Goal: Task Accomplishment & Management: Complete application form

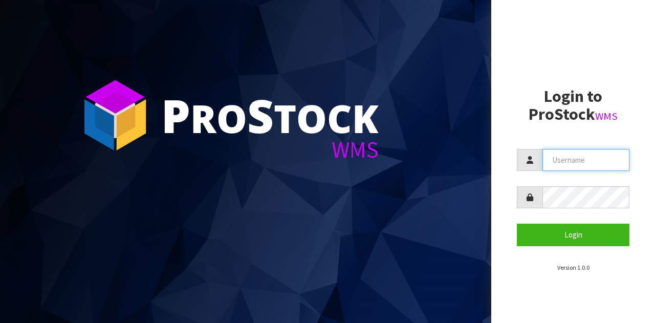
click at [605, 157] on input "text" at bounding box center [585, 160] width 87 height 22
type input "GATOR"
click at [595, 248] on section "Login to ProStock WMS GATOR Login Version 1.0.0" at bounding box center [573, 179] width 113 height 185
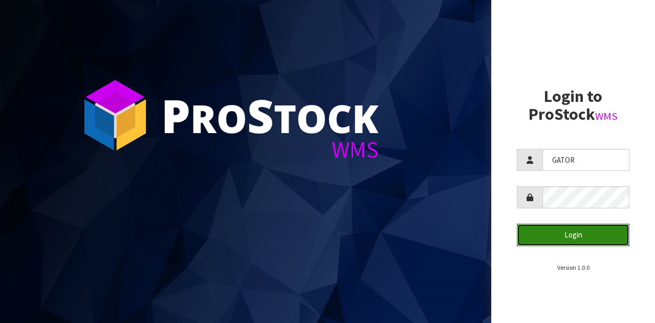
click at [590, 241] on button "Login" at bounding box center [573, 235] width 113 height 22
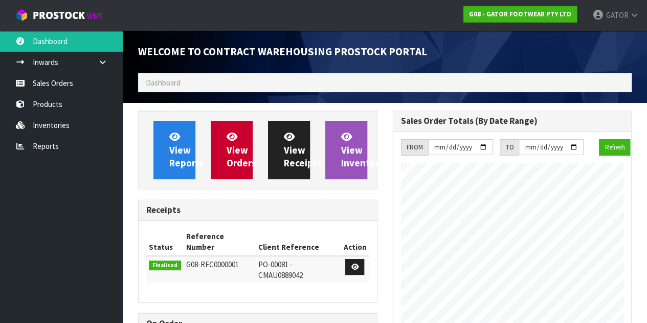
scroll to position [417, 254]
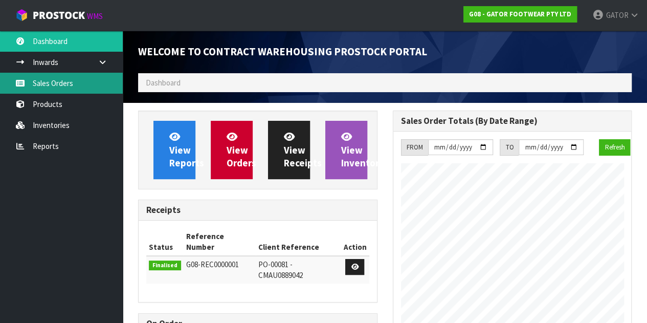
click at [79, 84] on link "Sales Orders" at bounding box center [61, 83] width 123 height 21
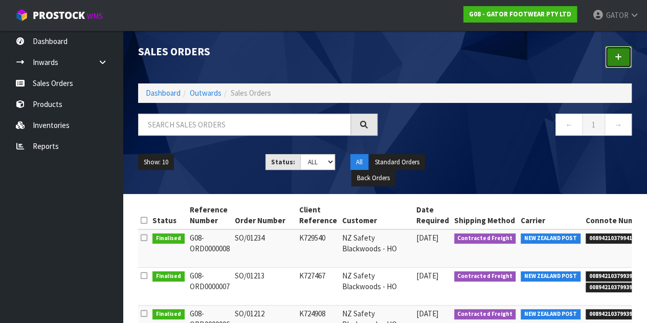
click at [623, 58] on link at bounding box center [618, 57] width 27 height 22
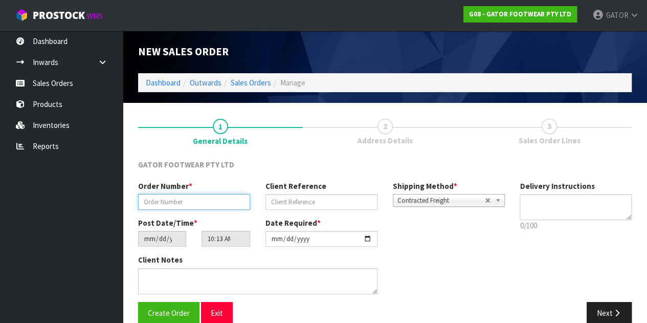
click at [201, 202] on input "text" at bounding box center [194, 202] width 112 height 16
paste input "SO/01286"
type input "SO/01286"
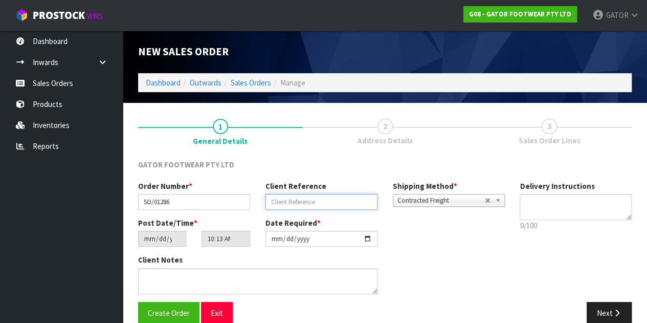
click at [299, 202] on input "text" at bounding box center [321, 202] width 112 height 16
paste input "K733133"
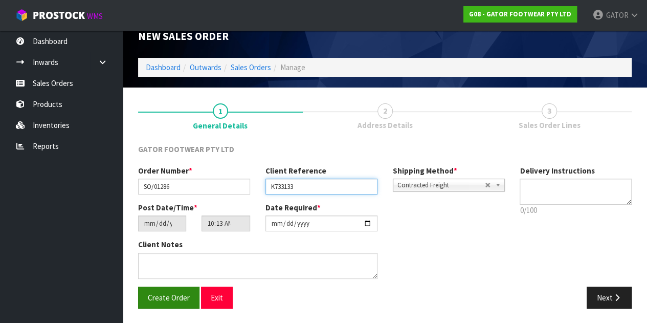
type input "K733133"
click at [174, 294] on span "Create Order" at bounding box center [169, 298] width 42 height 10
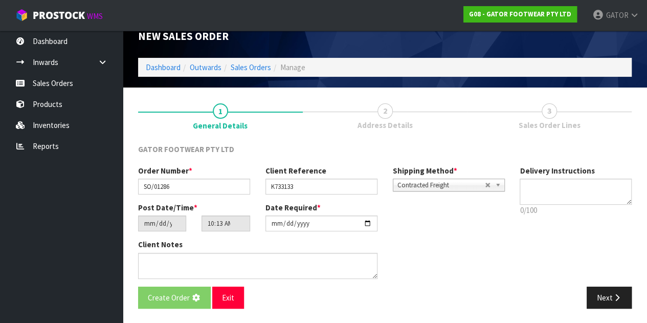
scroll to position [0, 0]
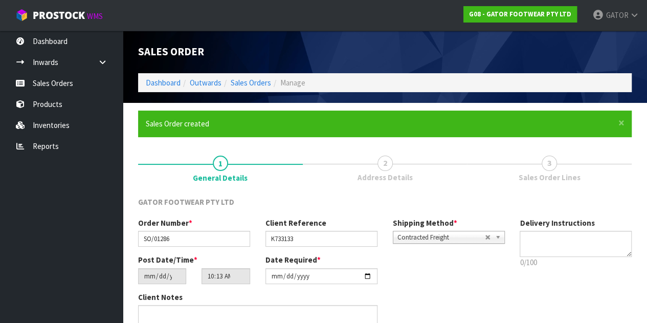
type input "14:13:00.000"
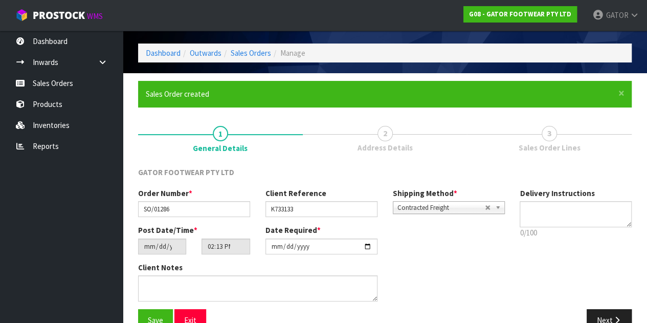
scroll to position [53, 0]
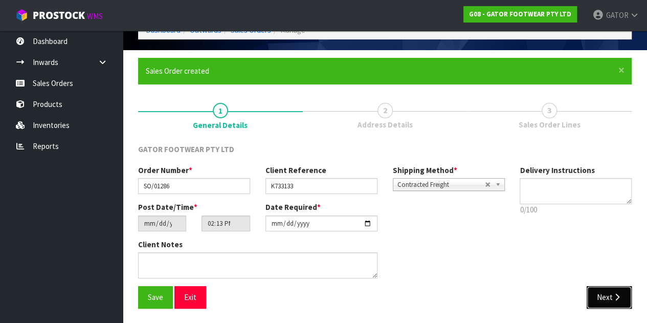
click at [606, 294] on button "Next" at bounding box center [609, 297] width 45 height 22
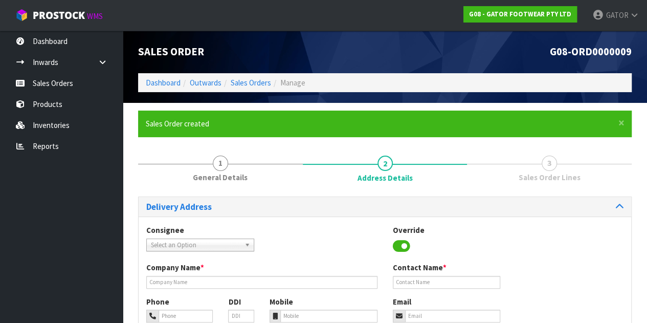
click at [239, 246] on span "Select an Option" at bounding box center [196, 245] width 90 height 12
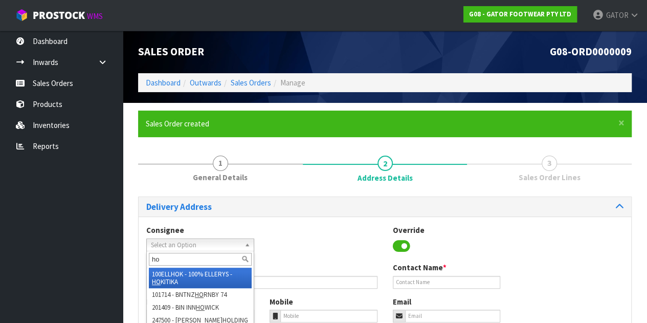
type input "h"
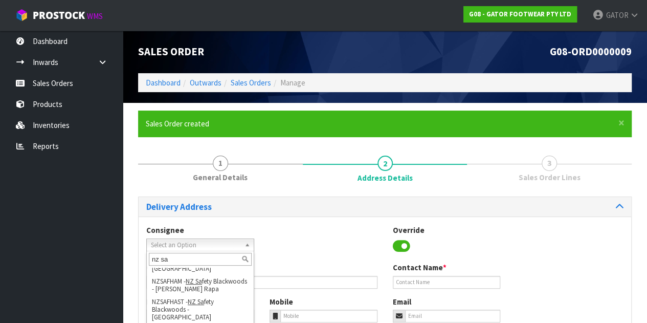
scroll to position [236, 0]
type input "nz sa"
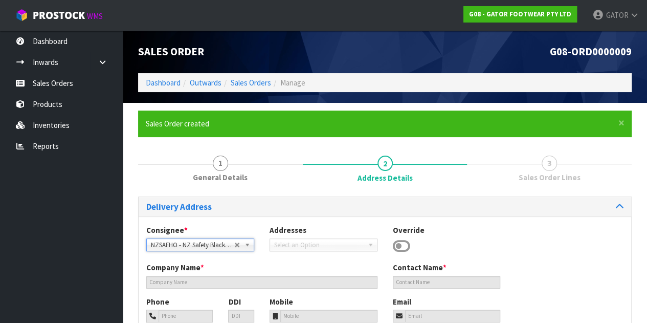
type input "NZ Safety Blackwoods - HO"
type input "[PHONE_NUMBER]"
type input "[EMAIL_ADDRESS][DOMAIN_NAME]"
type input "[STREET_ADDRESS]"
type input "2104"
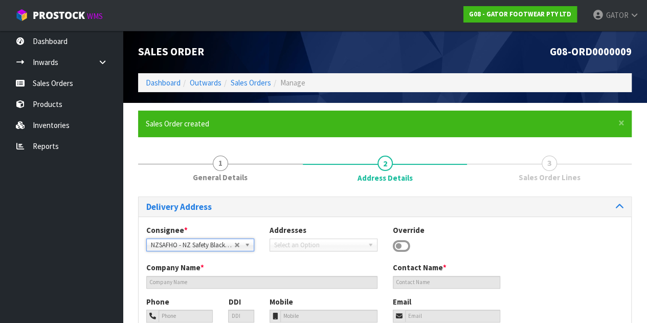
type input "[GEOGRAPHIC_DATA]"
type input "WIRI"
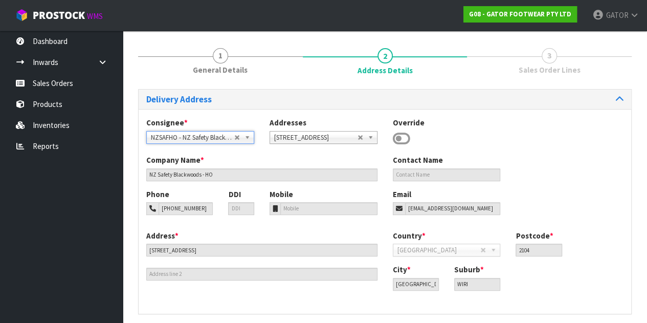
scroll to position [134, 0]
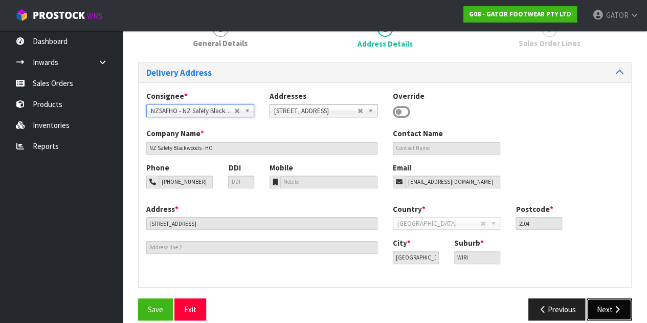
click at [619, 305] on icon "button" at bounding box center [617, 309] width 10 height 8
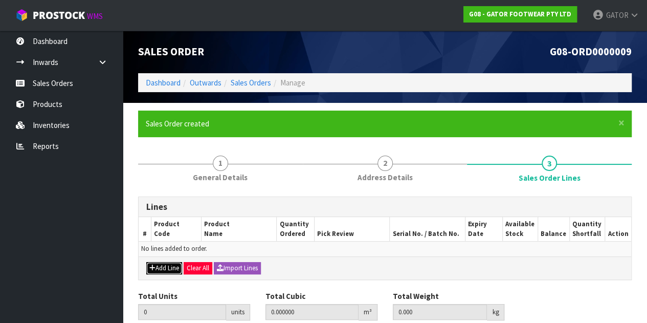
click at [170, 268] on button "Add Line" at bounding box center [164, 268] width 36 height 12
type input "0"
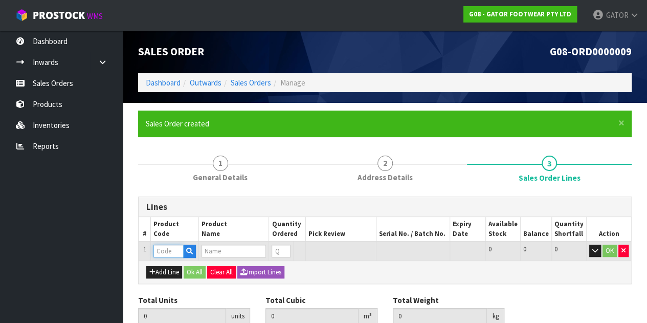
click at [161, 257] on input "text" at bounding box center [168, 251] width 30 height 13
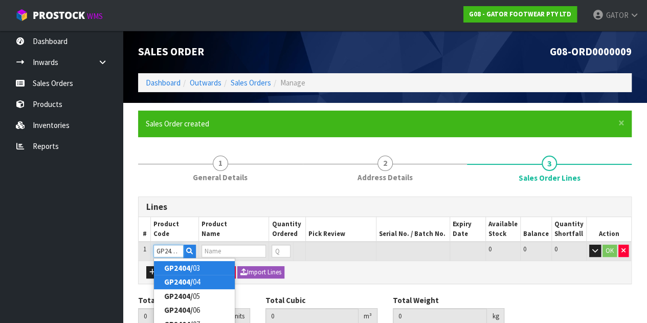
type input "GP2404/11"
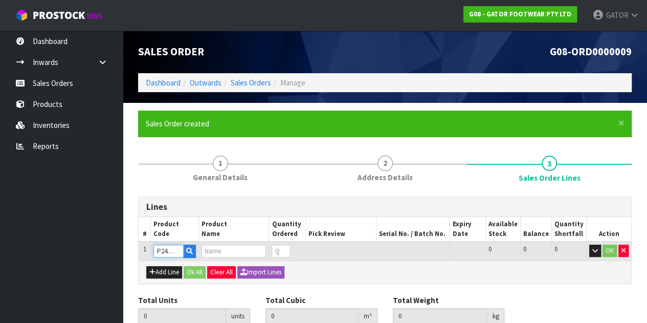
type input "0.000000"
type input "0.000"
type input "GATOR POLAR SAFETY BOOT SIZE: 11 ([GEOGRAPHIC_DATA]/AU)/46"
type input "0"
type input "GP2404/11"
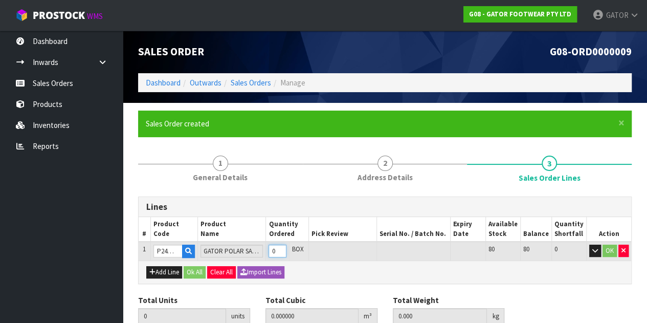
click at [282, 252] on input "0" at bounding box center [278, 251] width 18 height 13
type input "1"
type input "0.018759"
type input "2.4"
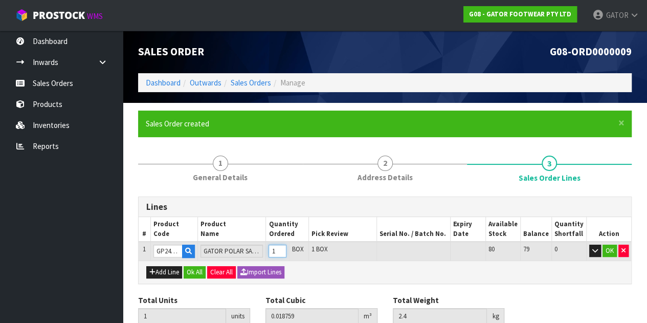
type input "1"
click at [286, 247] on input "1" at bounding box center [278, 251] width 18 height 13
type input "2"
type input "0.037518"
type input "4.8"
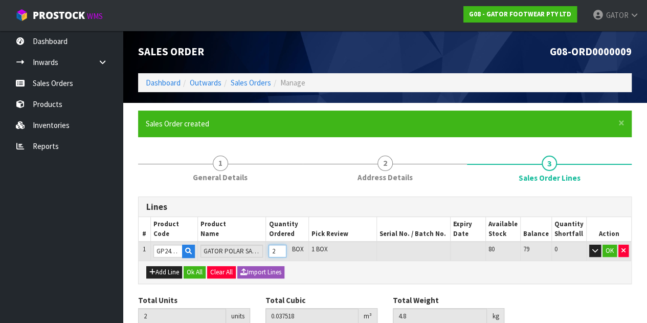
type input "2"
click at [286, 247] on input "2" at bounding box center [278, 251] width 18 height 13
click at [604, 252] on button "OK" at bounding box center [610, 251] width 14 height 12
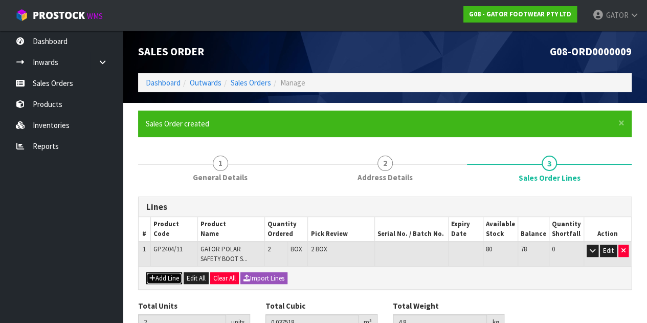
click at [175, 273] on button "Add Line" at bounding box center [164, 278] width 36 height 12
type input "0"
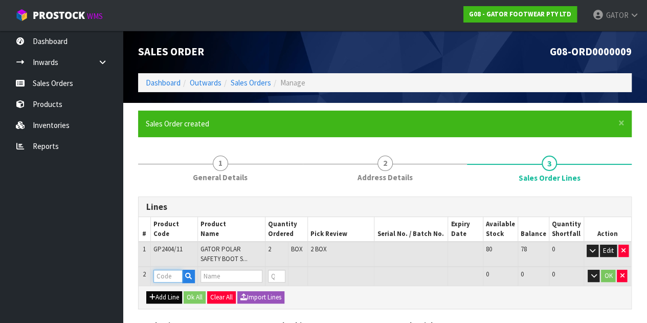
click at [175, 273] on input "text" at bounding box center [167, 276] width 29 height 13
type input "GP2404/12"
type input "2"
type input "0.037518"
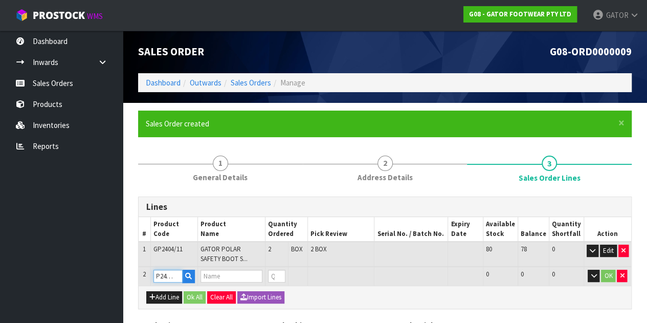
type input "4.8"
type input "GATOR POLAR SAFETY BOOT SIZE: 12 ([GEOGRAPHIC_DATA]/AU)/47"
type input "0"
type input "GP2404/12"
type input "3"
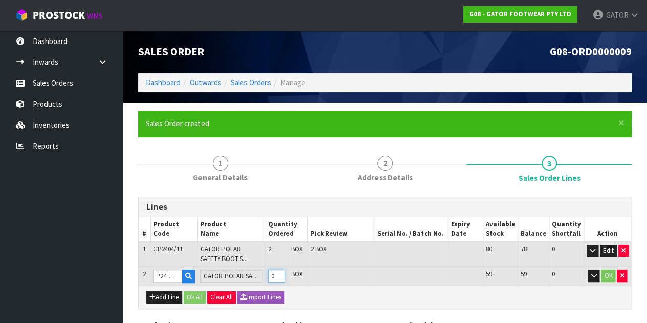
type input "0.05772"
type input "7.25"
type input "1"
click at [284, 273] on input "1" at bounding box center [276, 276] width 17 height 13
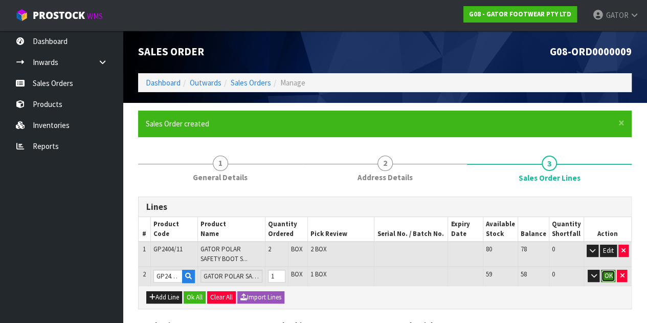
click at [607, 277] on button "OK" at bounding box center [608, 276] width 14 height 12
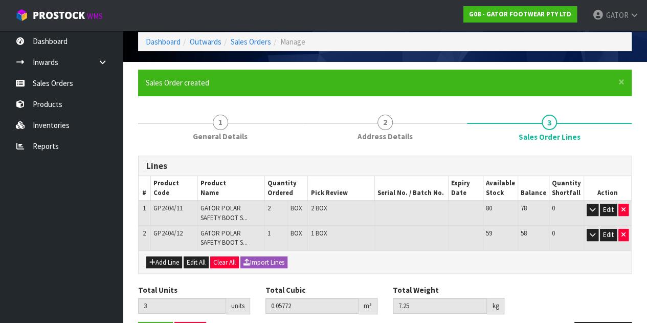
scroll to position [76, 0]
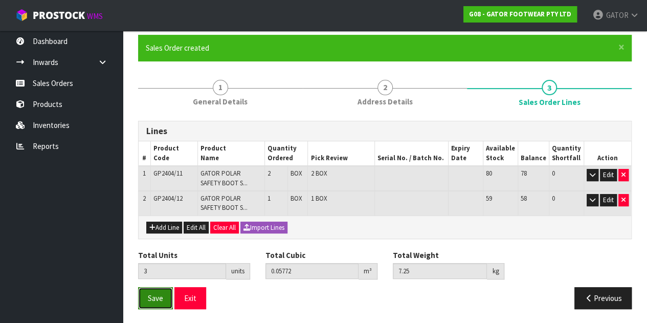
click at [154, 295] on span "Save" at bounding box center [155, 298] width 15 height 10
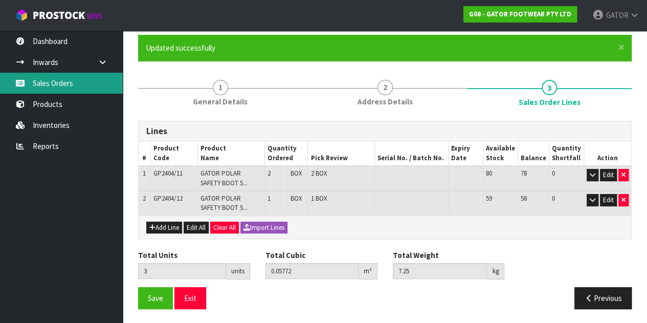
click at [56, 76] on link "Sales Orders" at bounding box center [61, 83] width 123 height 21
